Goal: Information Seeking & Learning: Learn about a topic

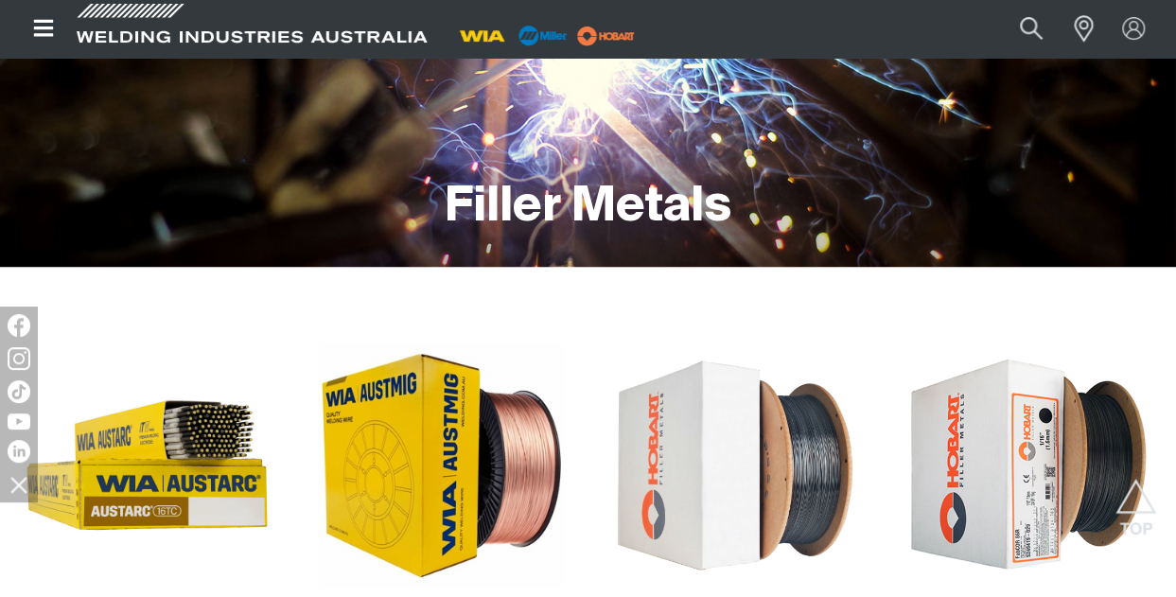
scroll to position [95, 0]
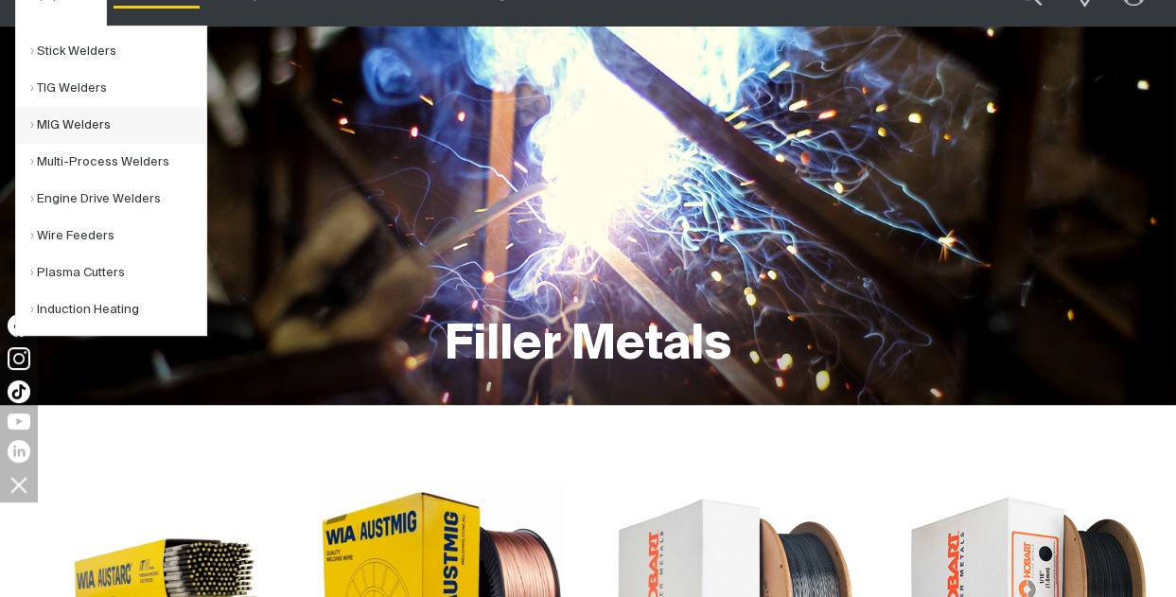
click at [57, 124] on link "MIG Welders" at bounding box center [118, 125] width 176 height 37
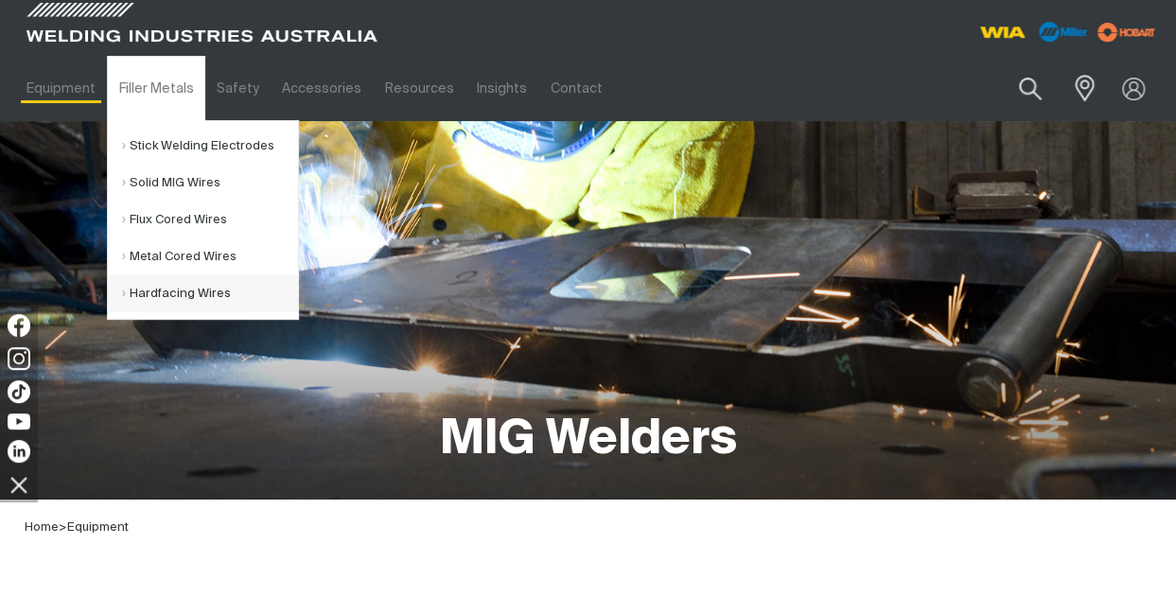
click at [194, 295] on link "Hardfacing Wires" at bounding box center [210, 293] width 176 height 37
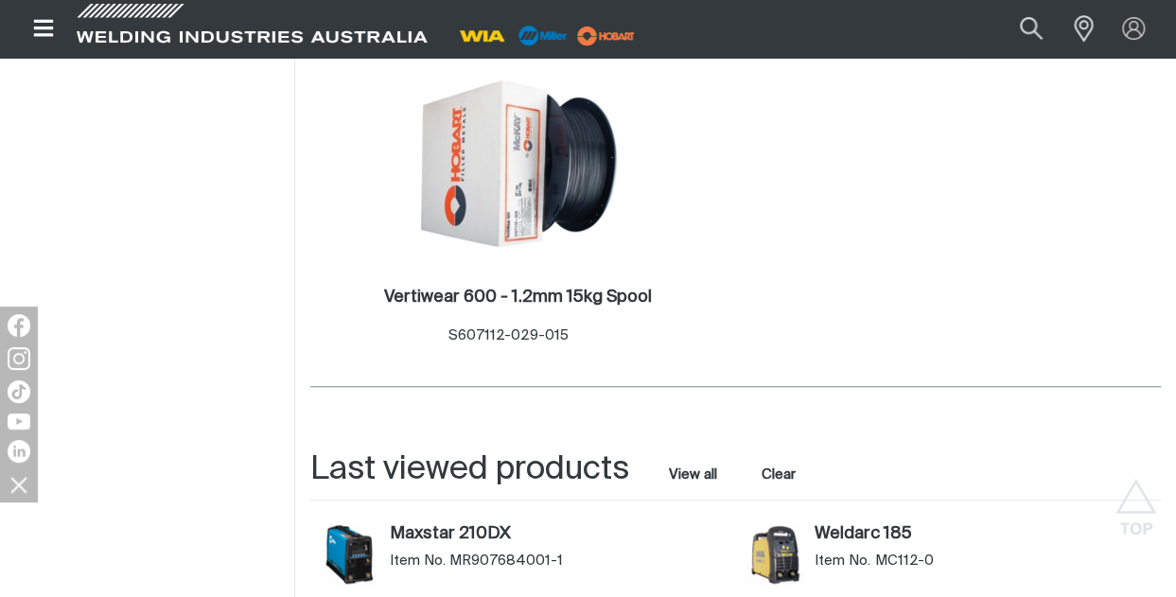
scroll to position [568, 0]
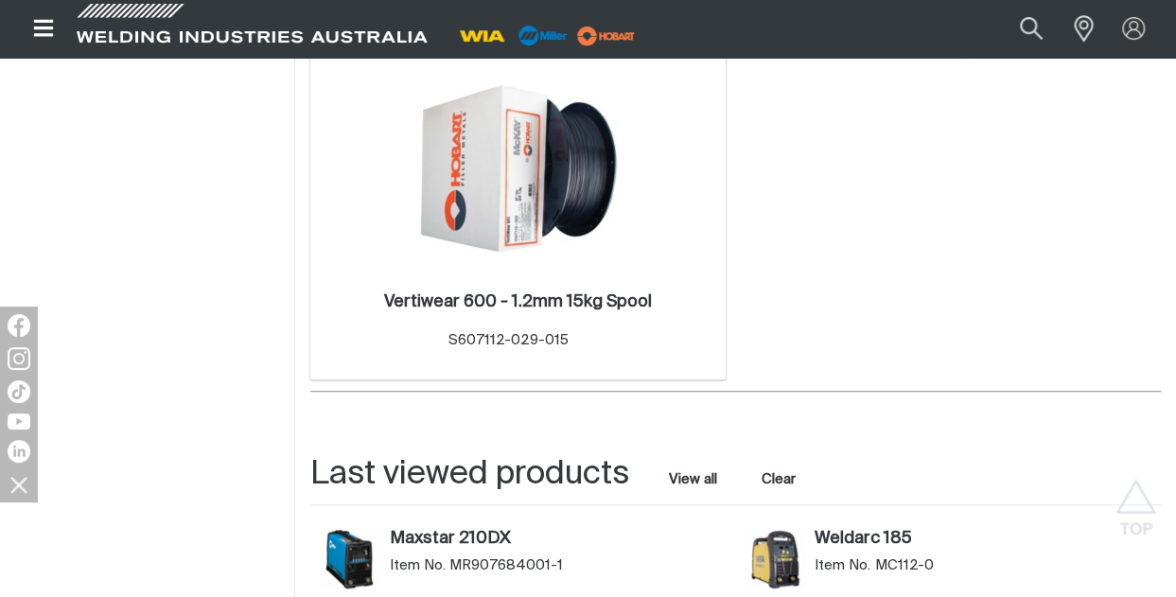
click at [535, 185] on img at bounding box center [518, 168] width 202 height 202
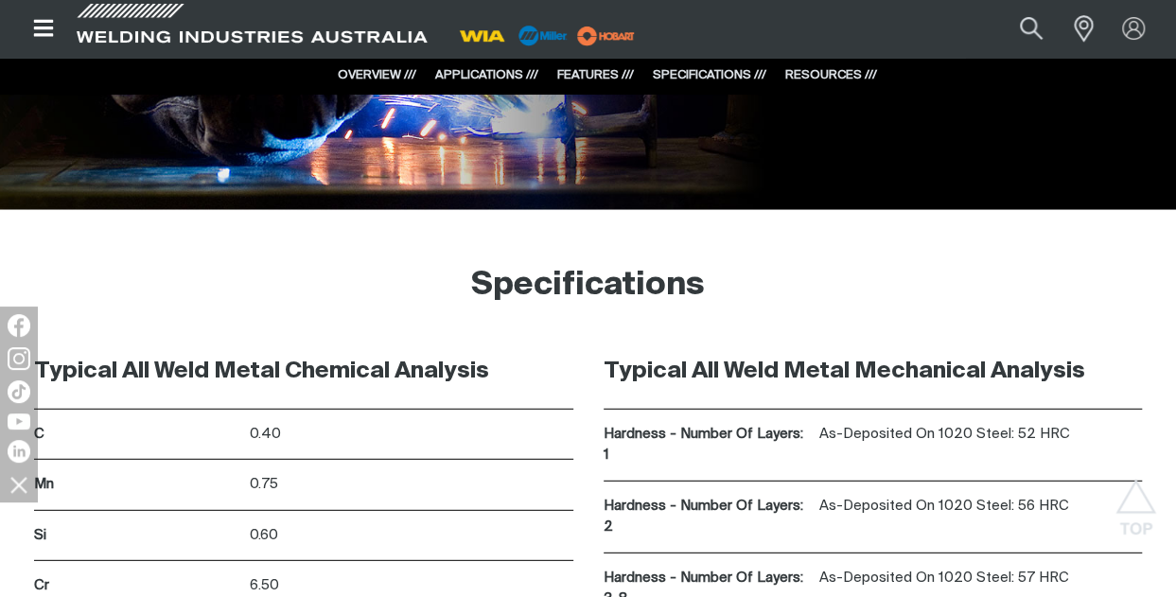
scroll to position [2554, 0]
